Goal: Task Accomplishment & Management: Manage account settings

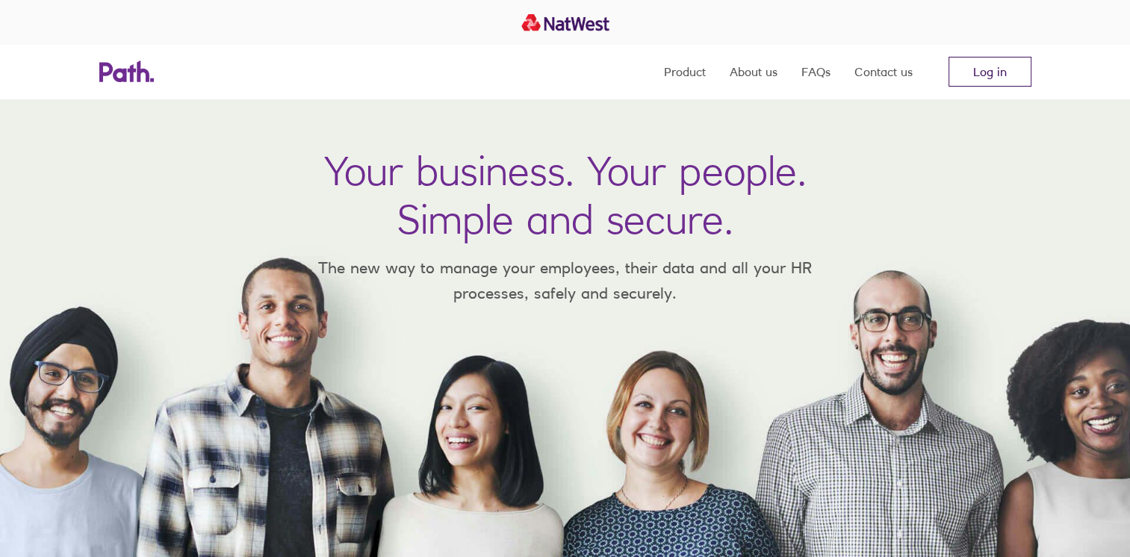
click at [974, 71] on link "Log in" at bounding box center [990, 72] width 83 height 30
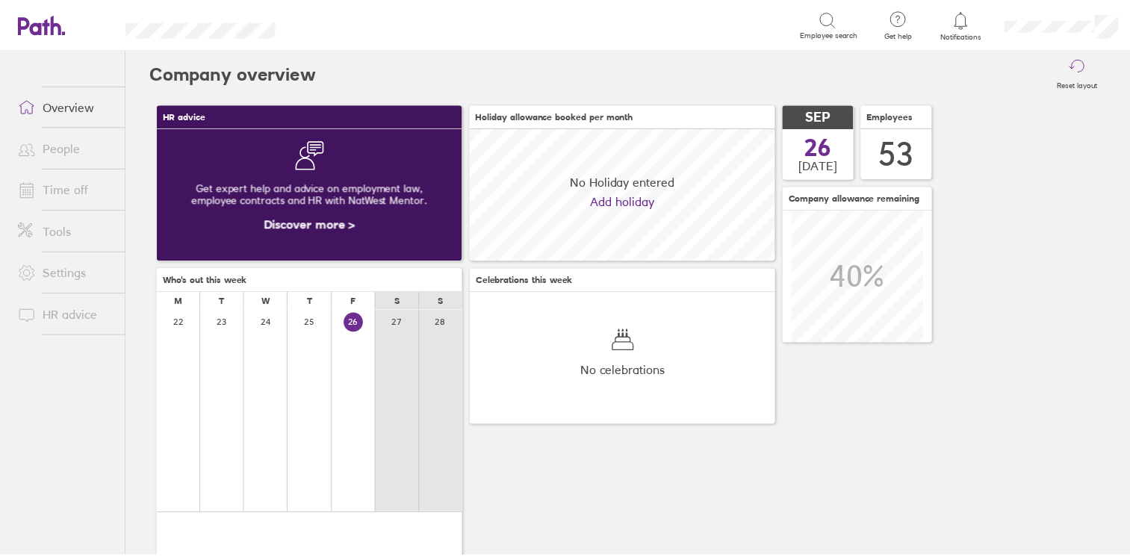
scroll to position [132, 308]
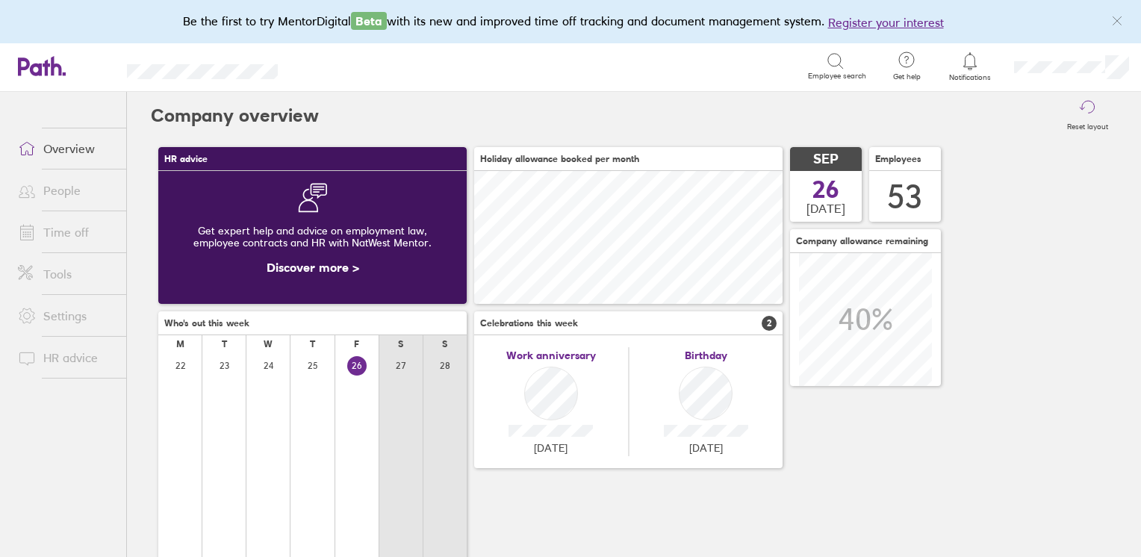
click at [60, 238] on link "Time off" at bounding box center [66, 232] width 120 height 30
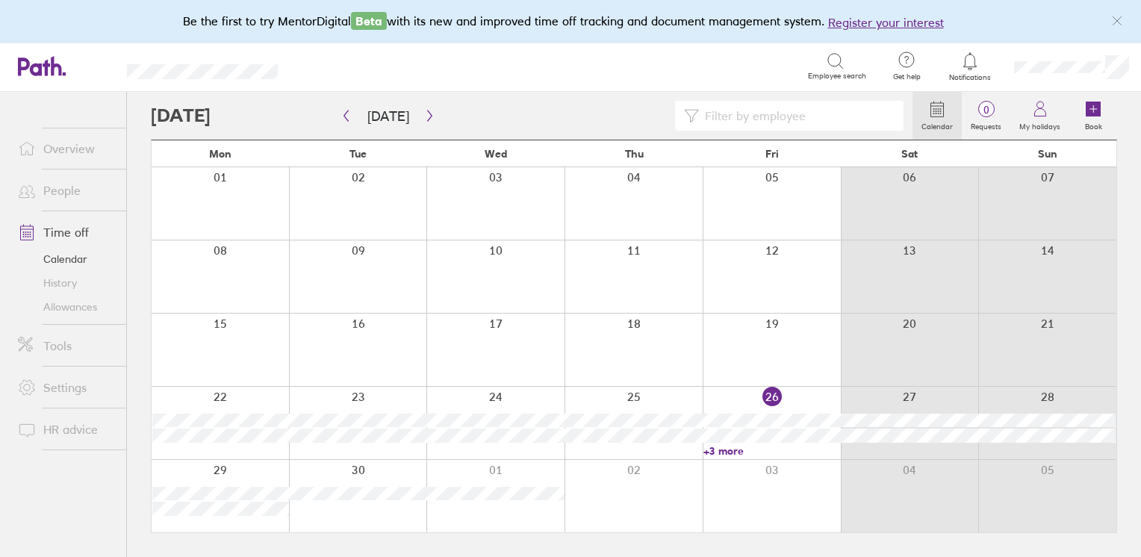
click at [723, 455] on link "+3 more" at bounding box center [772, 450] width 137 height 13
